Goal: Information Seeking & Learning: Learn about a topic

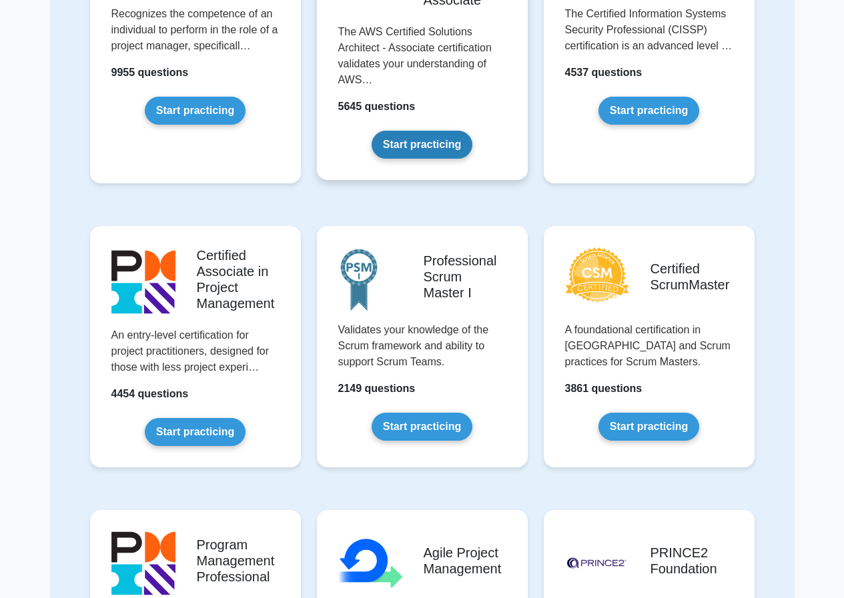
scroll to position [489, 0]
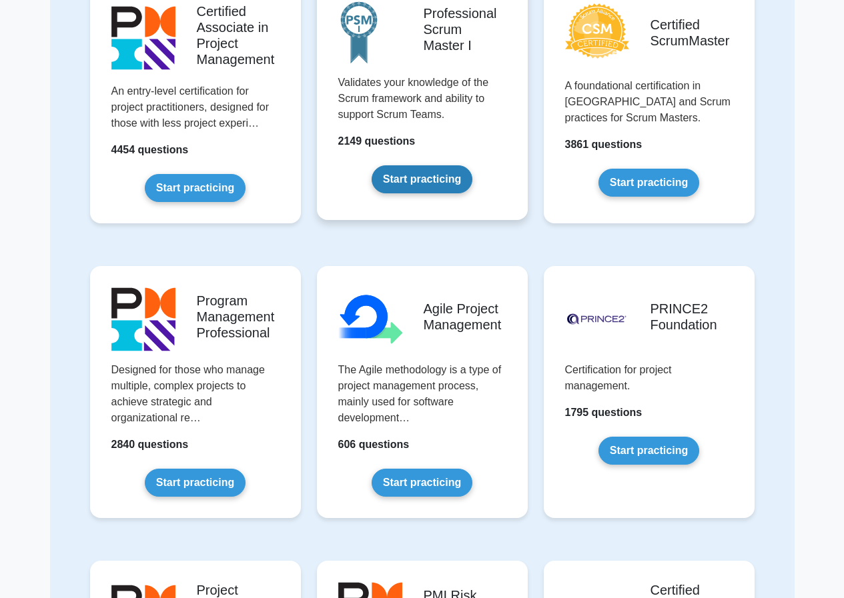
click at [402, 175] on link "Start practicing" at bounding box center [422, 179] width 101 height 28
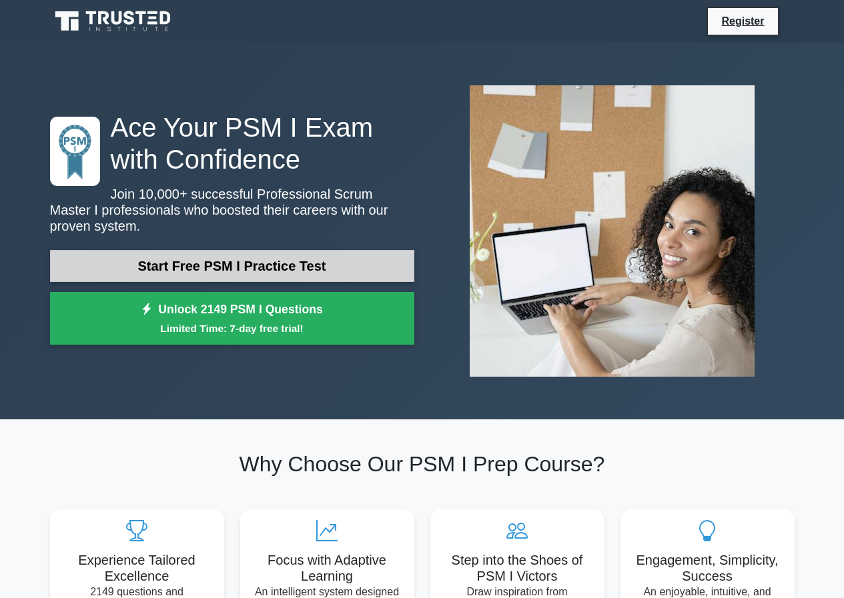
click at [319, 256] on link "Start Free PSM I Practice Test" at bounding box center [232, 266] width 364 height 32
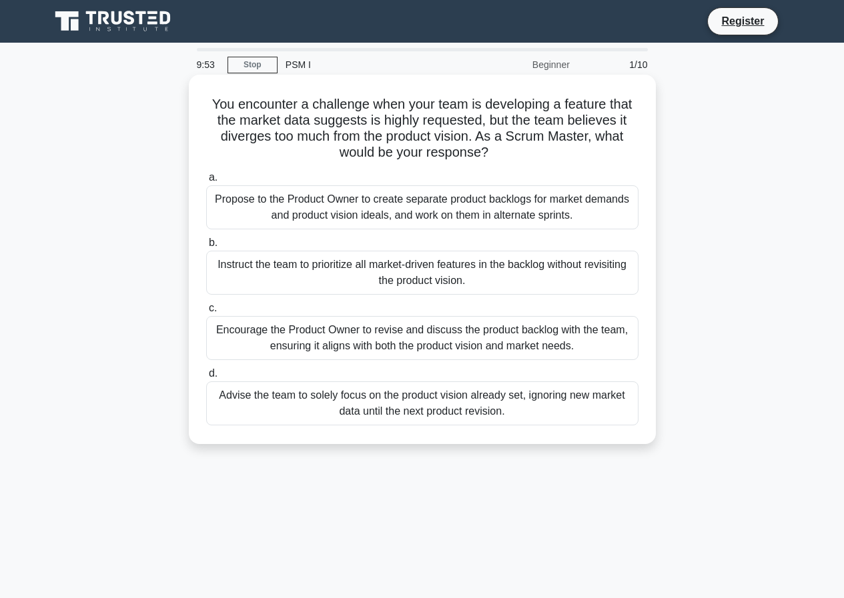
click at [490, 209] on div "Propose to the Product Owner to create separate product backlogs for market dem…" at bounding box center [422, 207] width 432 height 44
click at [206, 182] on input "a. Propose to the Product Owner to create separate product backlogs for market …" at bounding box center [206, 177] width 0 height 9
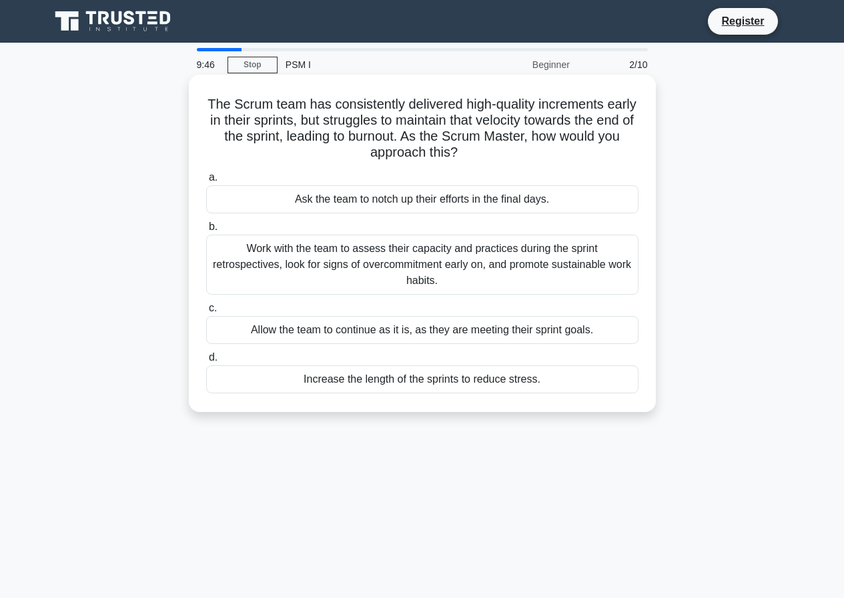
click at [300, 326] on div "Allow the team to continue as it is, as they are meeting their sprint goals." at bounding box center [422, 330] width 432 height 28
click at [206, 313] on input "c. Allow the team to continue as it is, as they are meeting their sprint goals." at bounding box center [206, 308] width 0 height 9
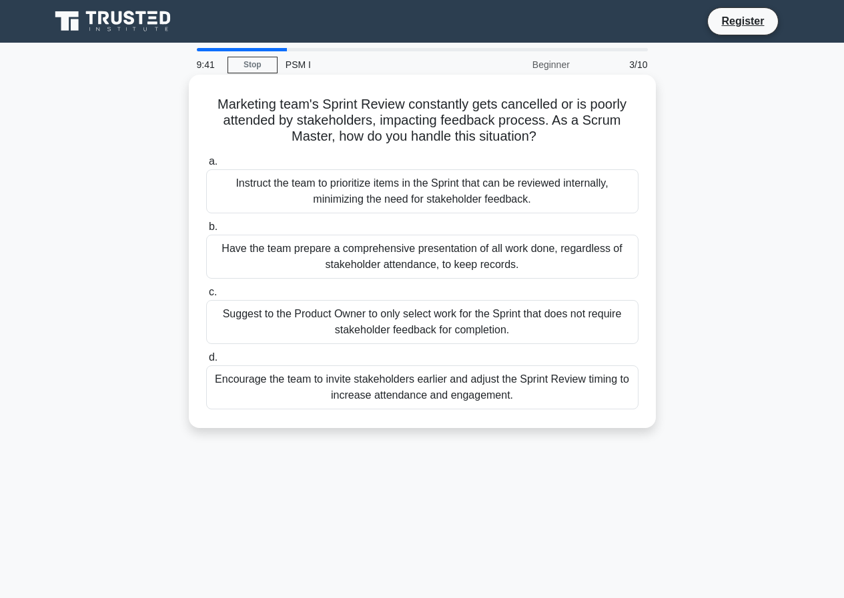
click at [306, 252] on div "Have the team prepare a comprehensive presentation of all work done, regardless…" at bounding box center [422, 257] width 432 height 44
click at [206, 232] on input "b. Have the team prepare a comprehensive presentation of all work done, regardl…" at bounding box center [206, 227] width 0 height 9
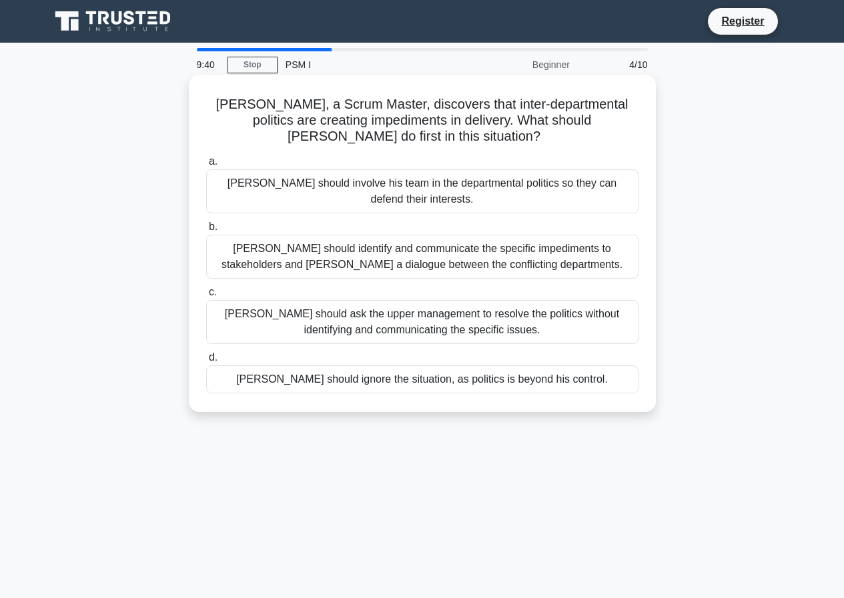
click at [321, 168] on label "[PERSON_NAME] should involve his team in the departmental politics so they can …" at bounding box center [422, 183] width 432 height 60
click at [206, 166] on input "[PERSON_NAME] should involve his team in the departmental politics so they can …" at bounding box center [206, 161] width 0 height 9
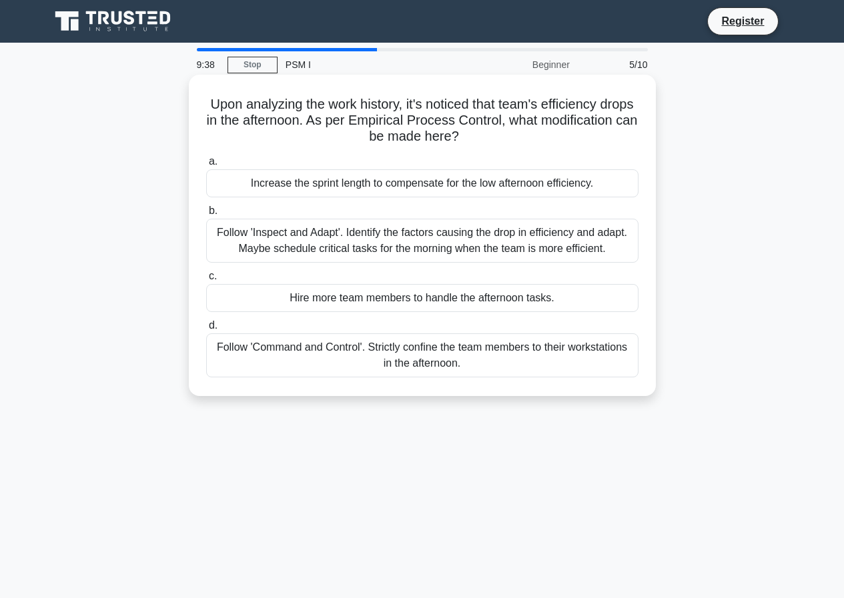
click at [319, 289] on div "Hire more team members to handle the afternoon tasks." at bounding box center [422, 298] width 432 height 28
click at [206, 281] on input "c. Hire more team members to handle the afternoon tasks." at bounding box center [206, 276] width 0 height 9
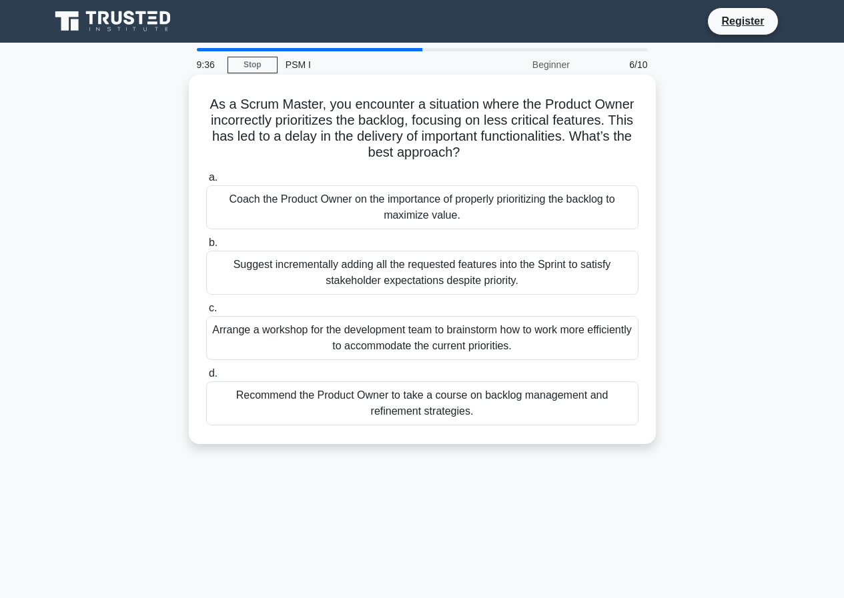
click at [320, 387] on div "Recommend the Product Owner to take a course on backlog management and refineme…" at bounding box center [422, 404] width 432 height 44
click at [206, 378] on input "d. Recommend the Product Owner to take a course on backlog management and refin…" at bounding box center [206, 374] width 0 height 9
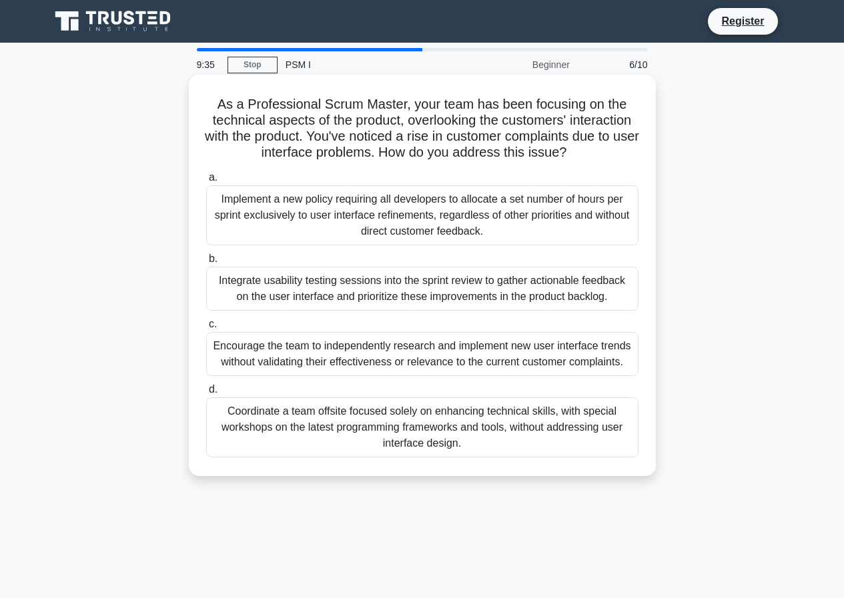
click at [270, 288] on div "Integrate usability testing sessions into the sprint review to gather actionabl…" at bounding box center [422, 289] width 432 height 44
click at [206, 264] on input "b. Integrate usability testing sessions into the sprint review to gather action…" at bounding box center [206, 259] width 0 height 9
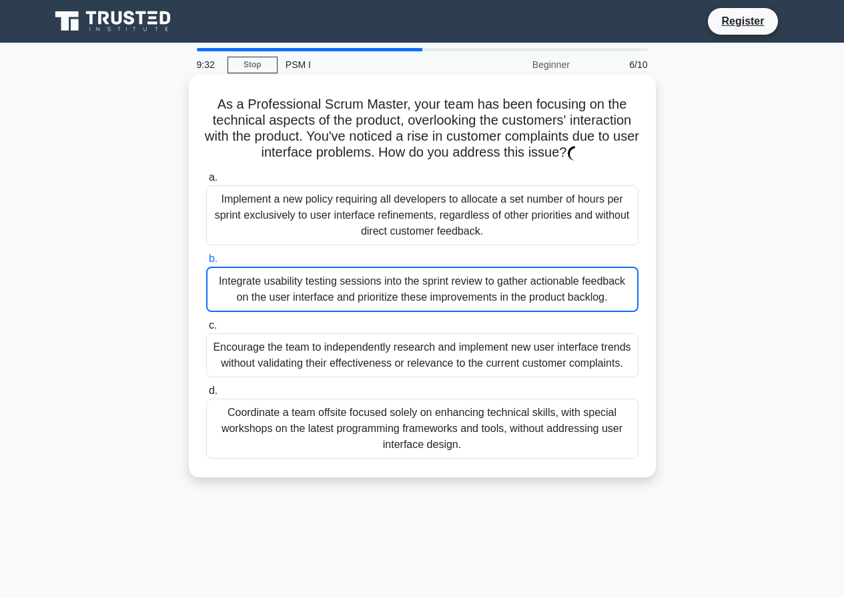
click at [300, 217] on div "Implement a new policy requiring all developers to allocate a set number of hou…" at bounding box center [422, 215] width 432 height 60
click at [338, 356] on div "Encourage the team to independently research and implement new user interface t…" at bounding box center [422, 356] width 432 height 44
click at [206, 330] on input "c. Encourage the team to independently research and implement new user interfac…" at bounding box center [206, 326] width 0 height 9
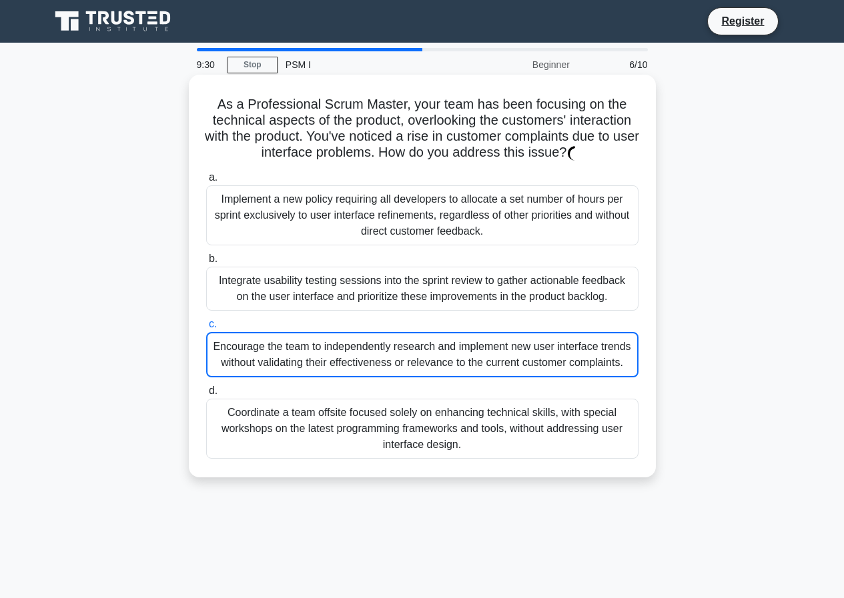
click at [330, 408] on div "Coordinate a team offsite focused solely on enhancing technical skills, with sp…" at bounding box center [422, 429] width 432 height 60
click at [206, 396] on input "d. Coordinate a team offsite focused solely on enhancing technical skills, with…" at bounding box center [206, 391] width 0 height 9
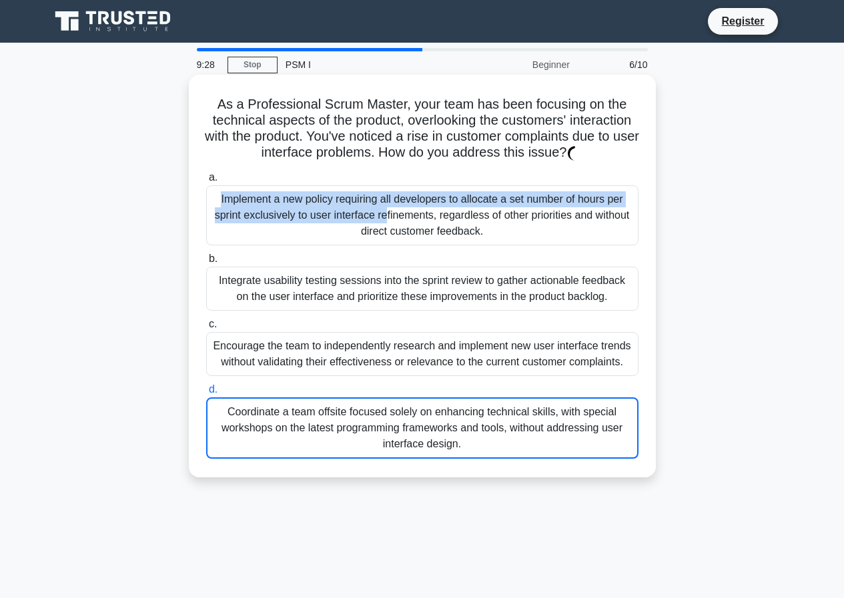
click at [294, 186] on label "a. Implement a new policy requiring all developers to allocate a set number of …" at bounding box center [422, 207] width 432 height 76
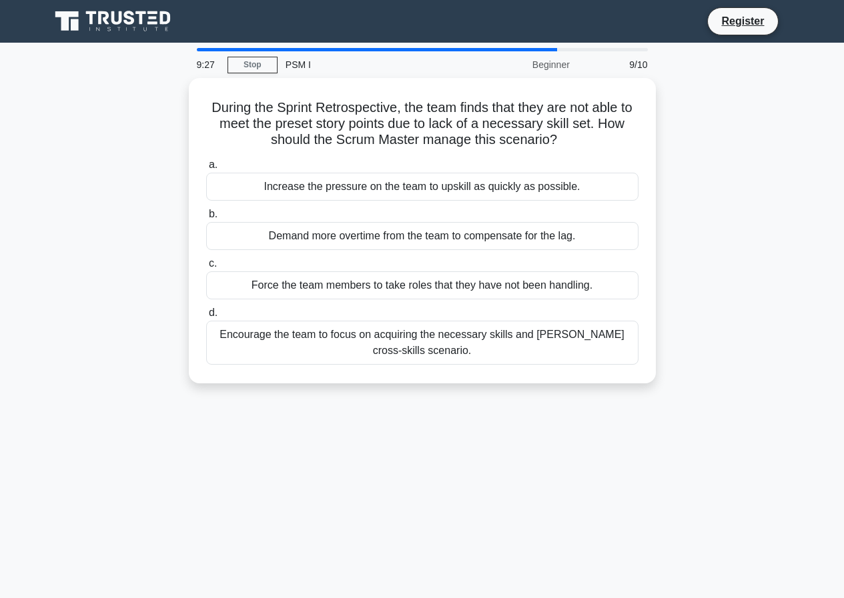
click at [272, 210] on label "b. Demand more overtime from the team to compensate for the lag." at bounding box center [422, 228] width 432 height 44
click at [206, 210] on input "b. Demand more overtime from the team to compensate for the lag." at bounding box center [206, 214] width 0 height 9
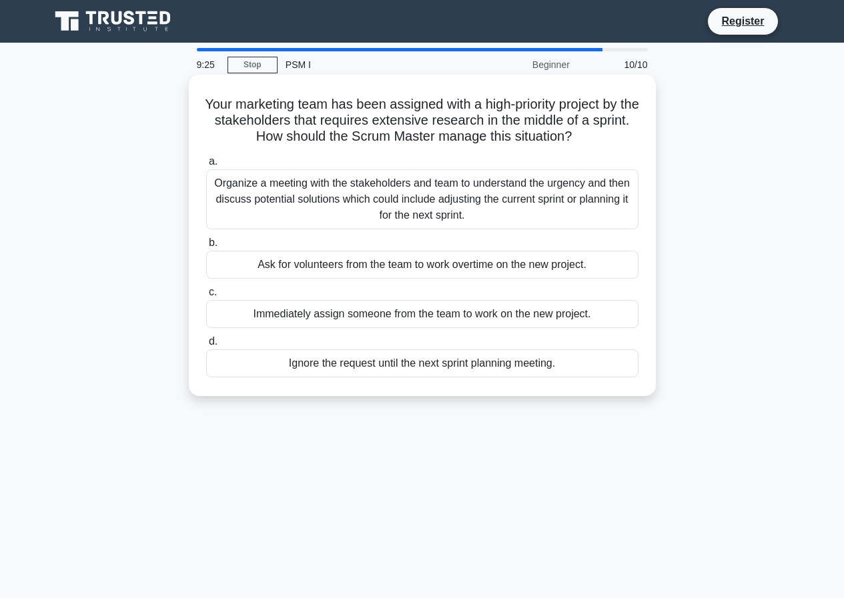
drag, startPoint x: 277, startPoint y: 175, endPoint x: 286, endPoint y: 201, distance: 27.4
click at [277, 182] on div "Organize a meeting with the stakeholders and team to understand the urgency and…" at bounding box center [422, 199] width 432 height 60
click at [206, 166] on input "a. Organize a meeting with the stakeholders and team to understand the urgency …" at bounding box center [206, 161] width 0 height 9
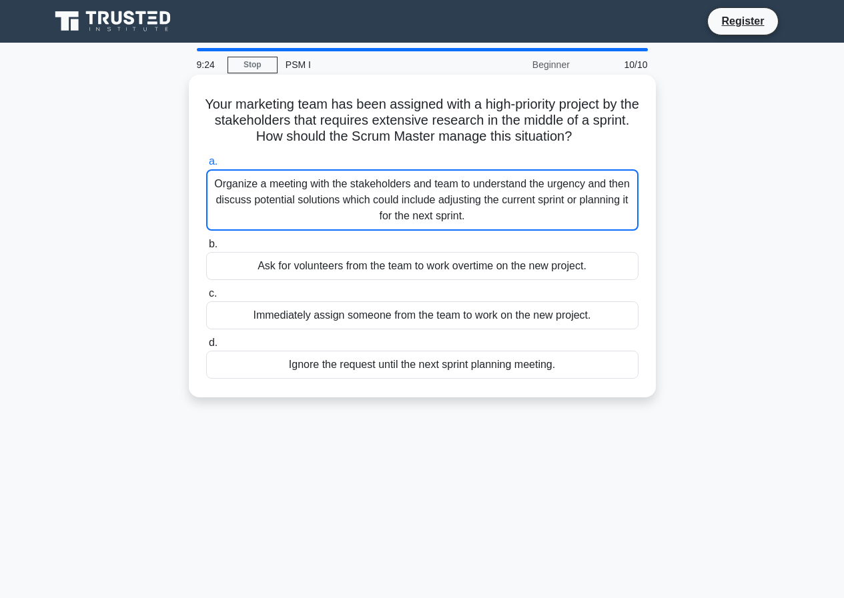
click at [317, 274] on div "Ask for volunteers from the team to work overtime on the new project." at bounding box center [422, 266] width 432 height 28
click at [206, 249] on input "b. Ask for volunteers from the team to work overtime on the new project." at bounding box center [206, 244] width 0 height 9
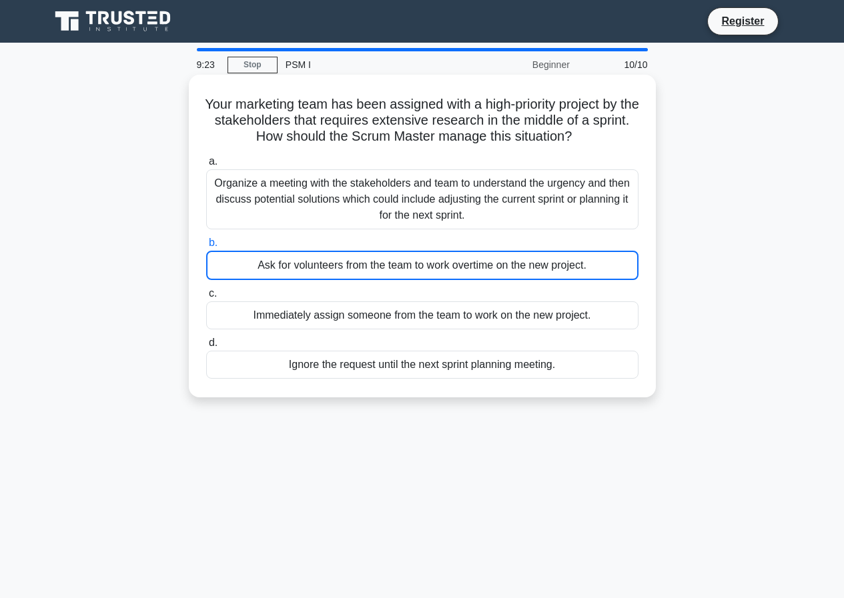
click at [331, 324] on div "Immediately assign someone from the team to work on the new project." at bounding box center [422, 316] width 432 height 28
click at [206, 298] on input "c. Immediately assign someone from the team to work on the new project." at bounding box center [206, 294] width 0 height 9
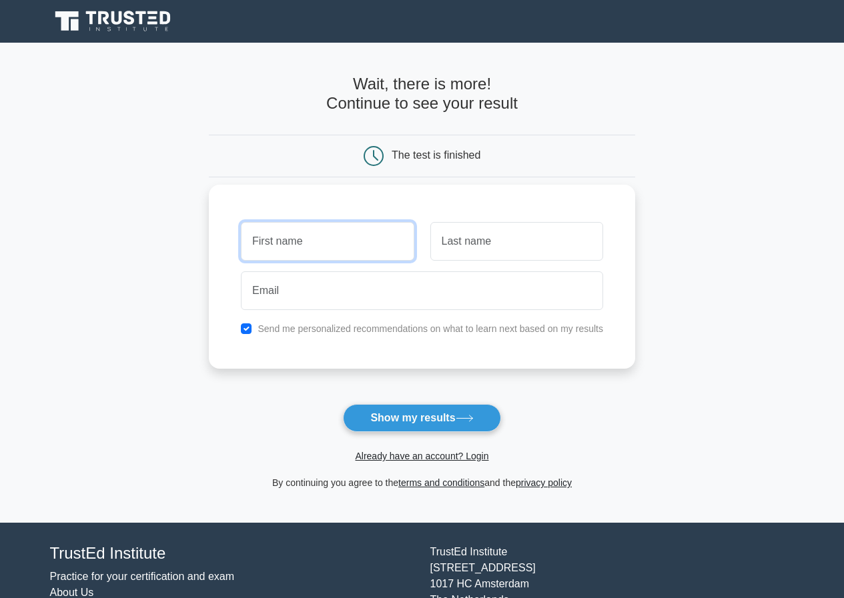
click at [294, 250] on input "text" at bounding box center [327, 241] width 173 height 39
